Goal: Transaction & Acquisition: Purchase product/service

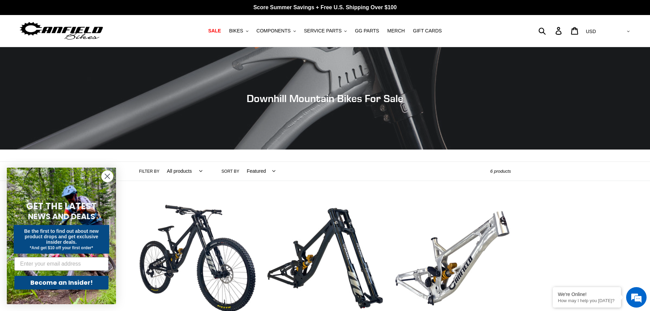
click at [109, 176] on circle "Close dialog" at bounding box center [107, 176] width 11 height 11
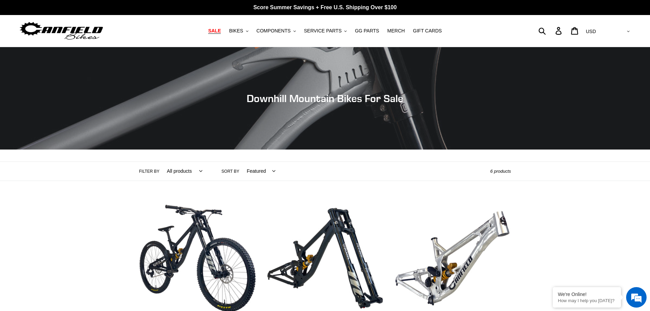
click at [221, 30] on span "SALE" at bounding box center [214, 31] width 13 height 6
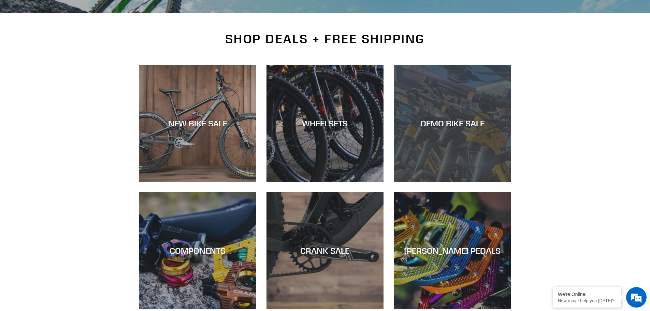
click at [449, 124] on div "DEMO BIKE SALE" at bounding box center [452, 123] width 117 height 10
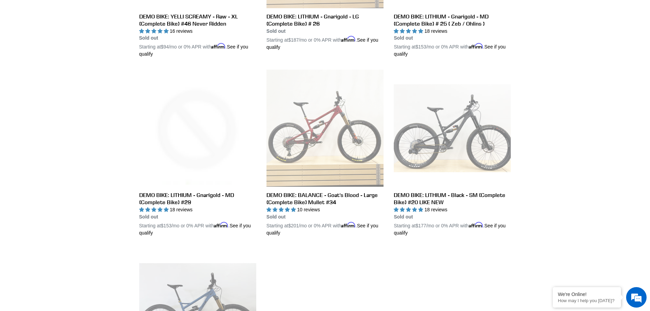
scroll to position [1126, 0]
